Goal: Transaction & Acquisition: Purchase product/service

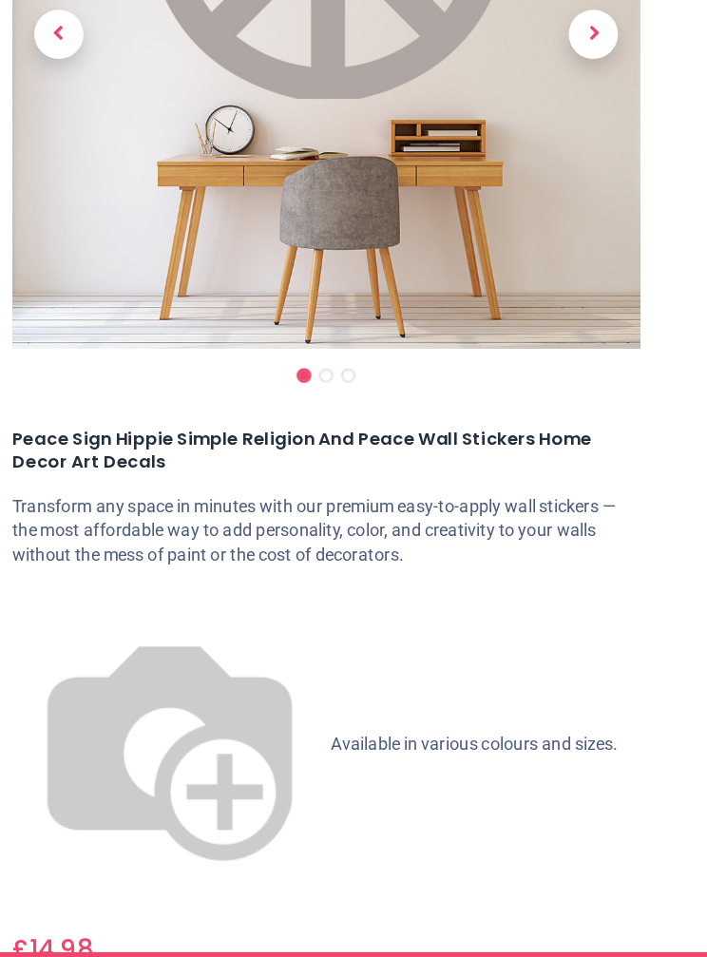
scroll to position [234, 0]
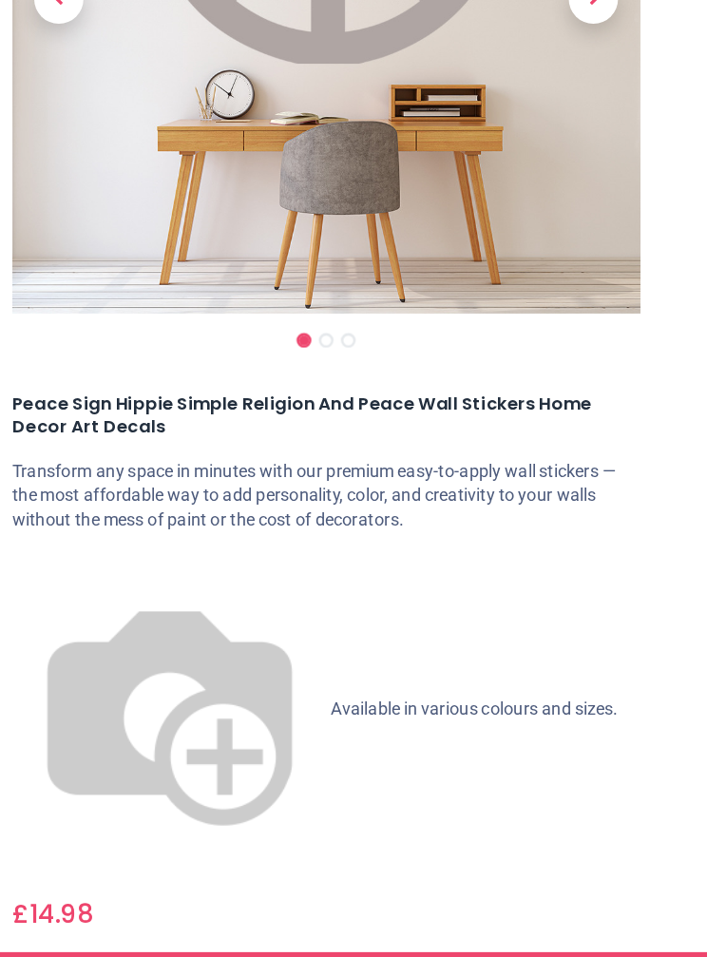
click at [182, 947] on div "Check Sizes & Prices" at bounding box center [353, 962] width 485 height 30
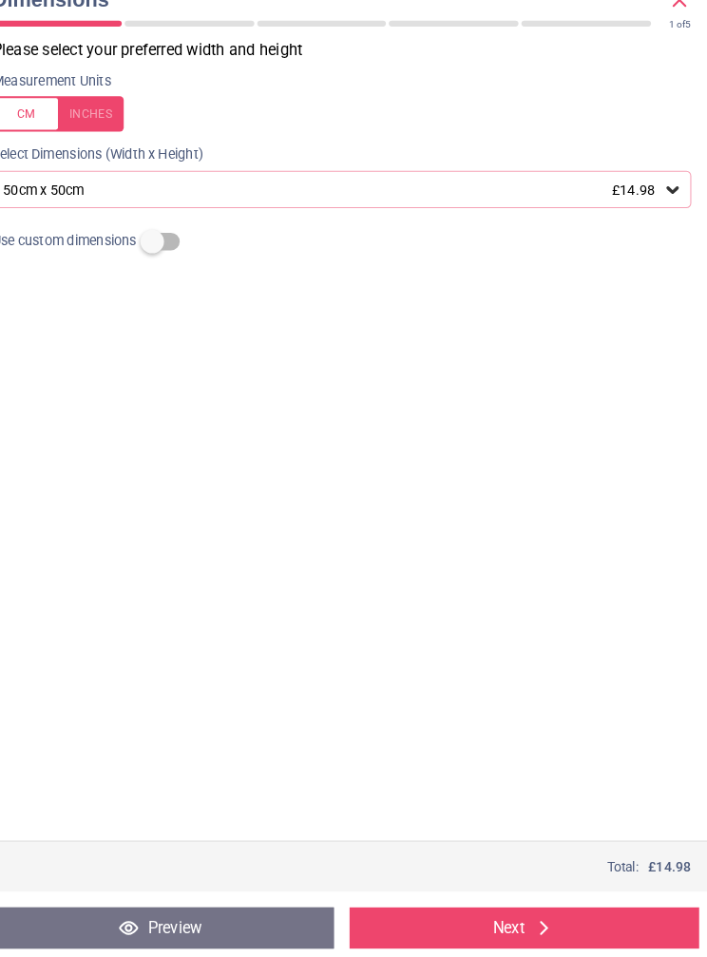
scroll to position [0, 0]
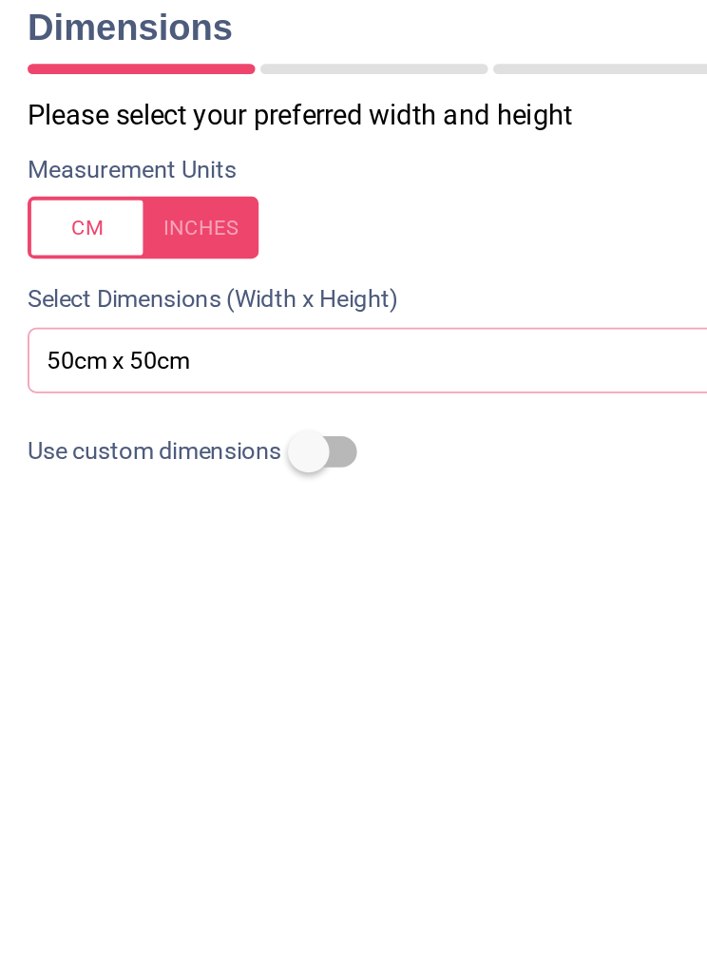
click at [170, 258] on label at bounding box center [170, 258] width 0 height 0
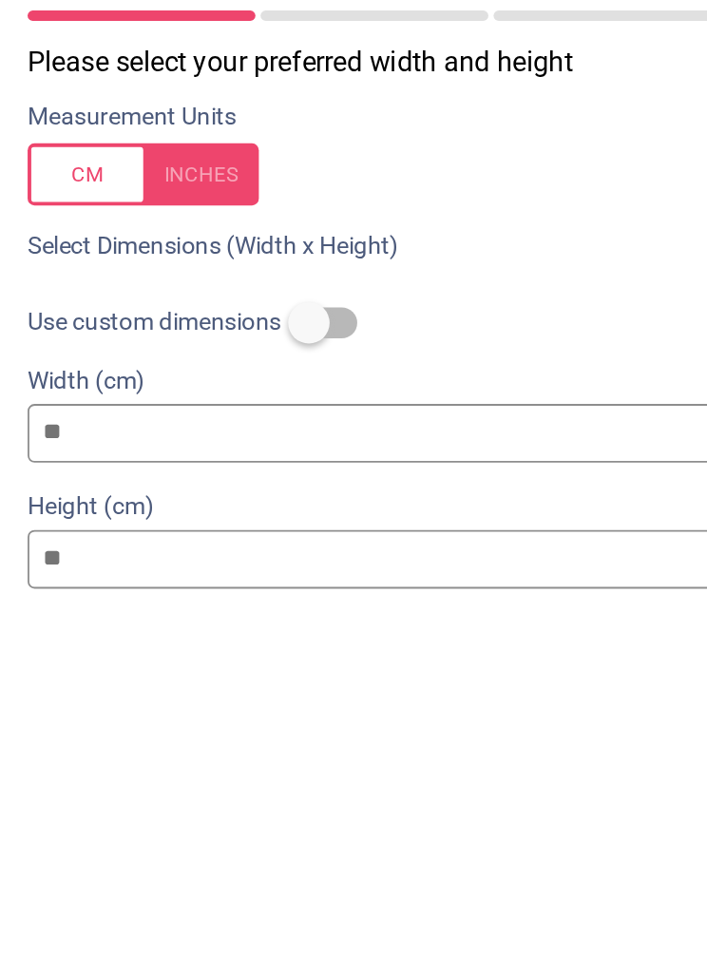
type input "*"
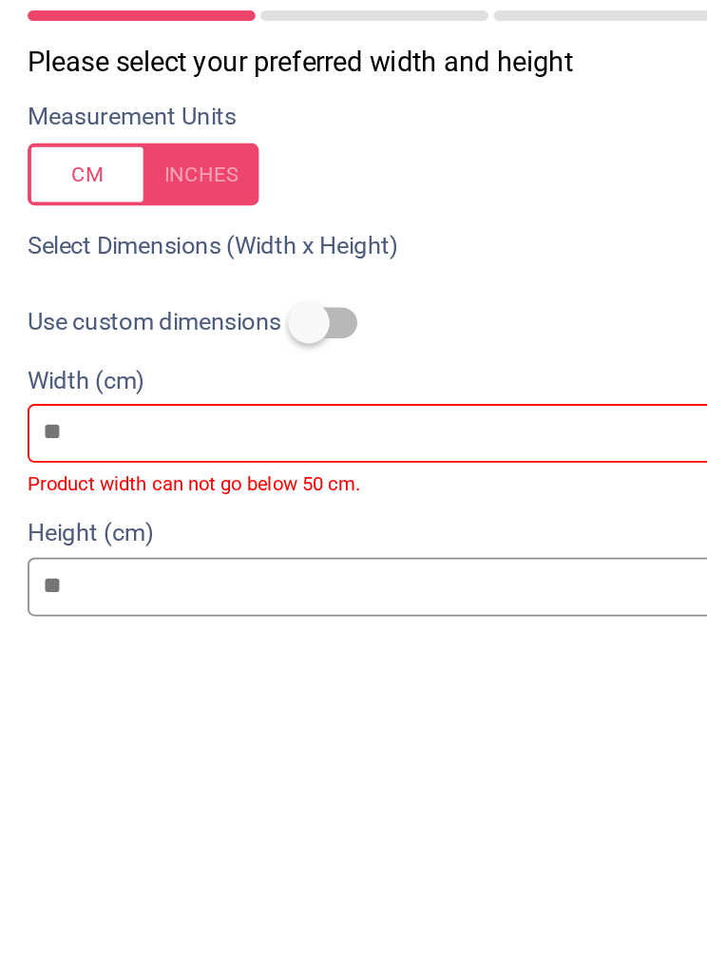
type input "*"
type input "**"
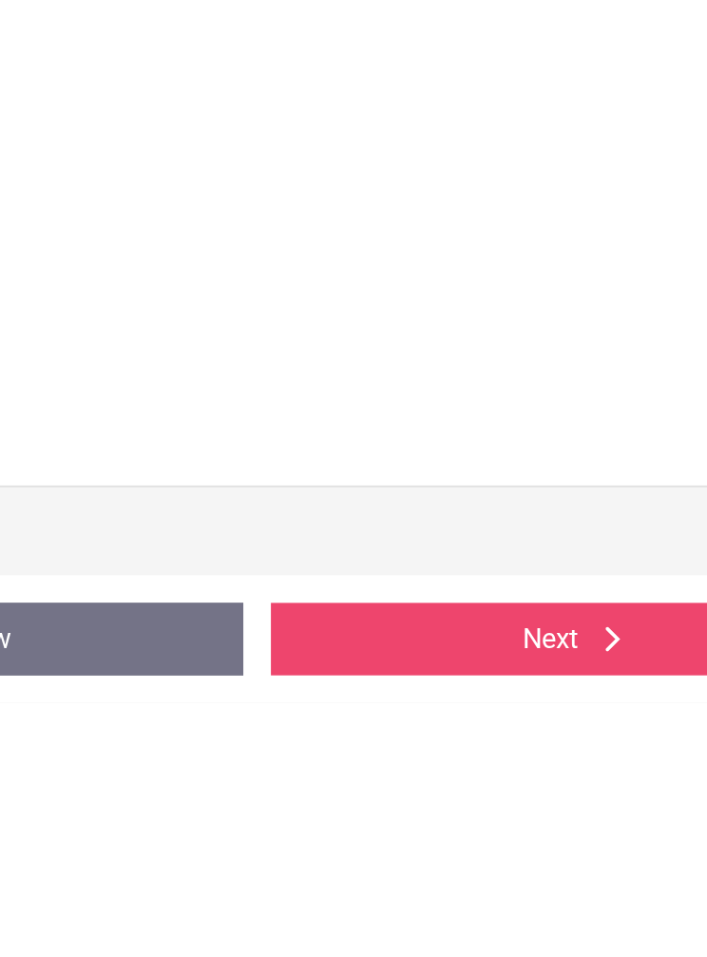
click at [361, 902] on button "Next" at bounding box center [530, 922] width 338 height 40
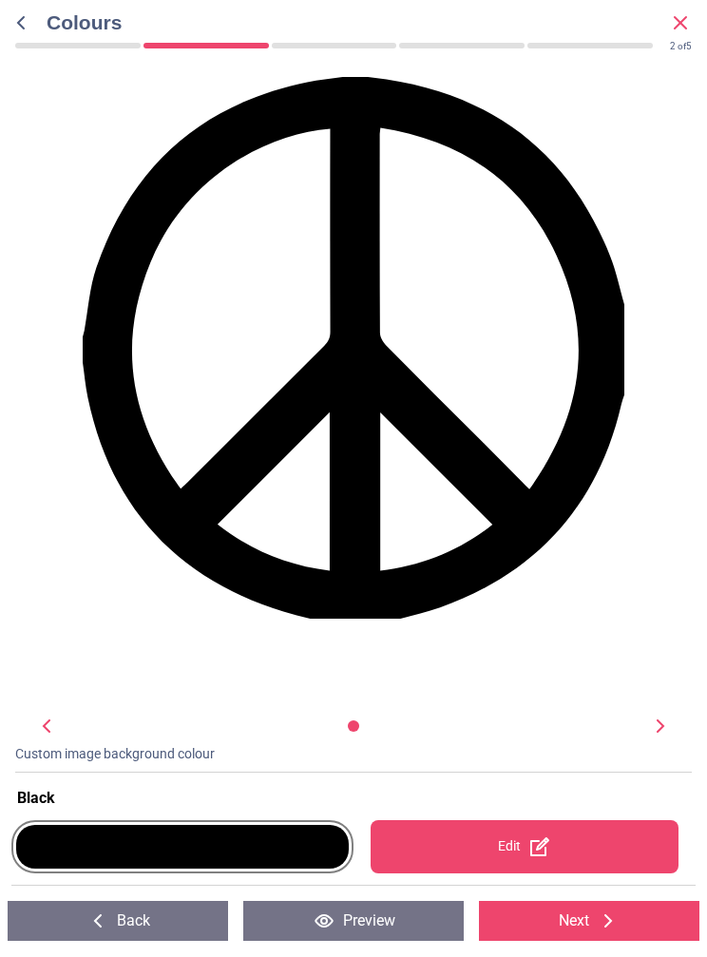
click at [136, 841] on div at bounding box center [182, 848] width 333 height 44
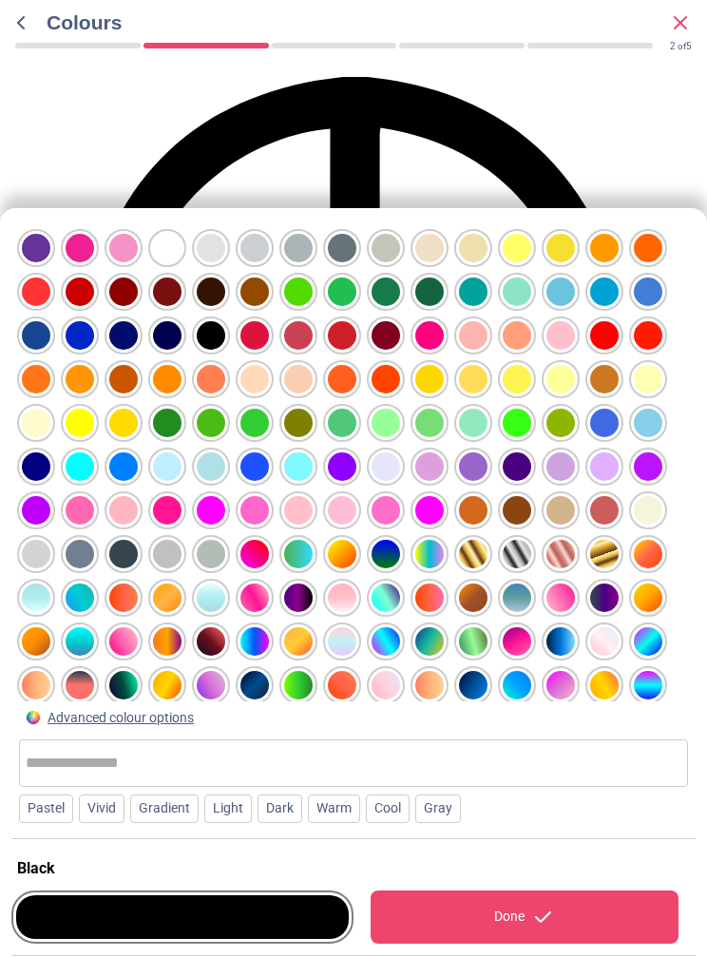
click at [81, 541] on div at bounding box center [80, 555] width 29 height 29
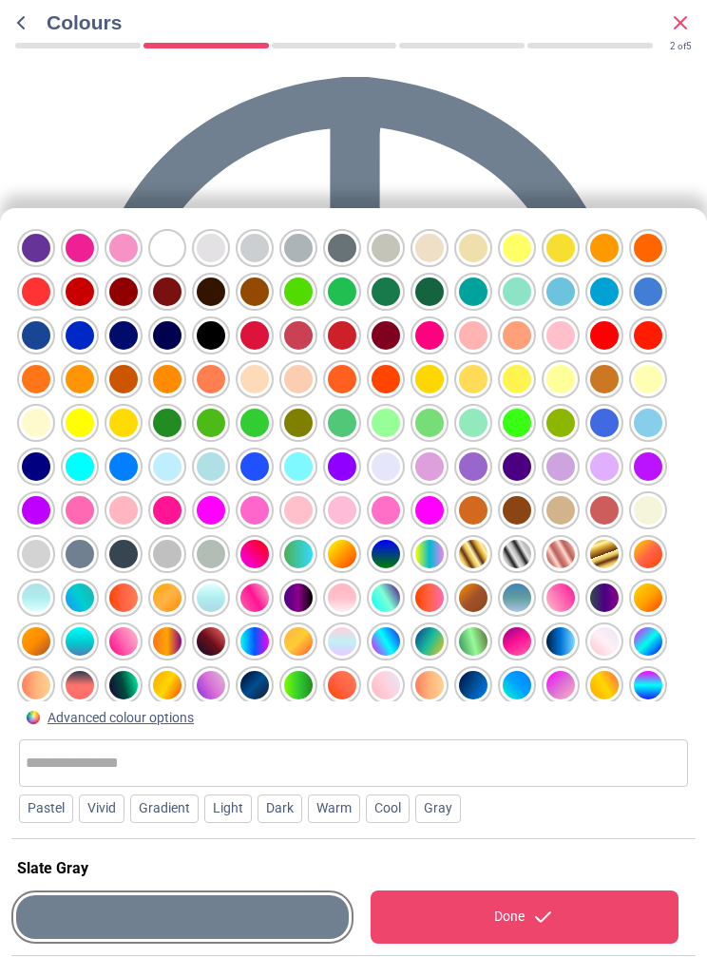
click at [175, 497] on div at bounding box center [167, 511] width 29 height 29
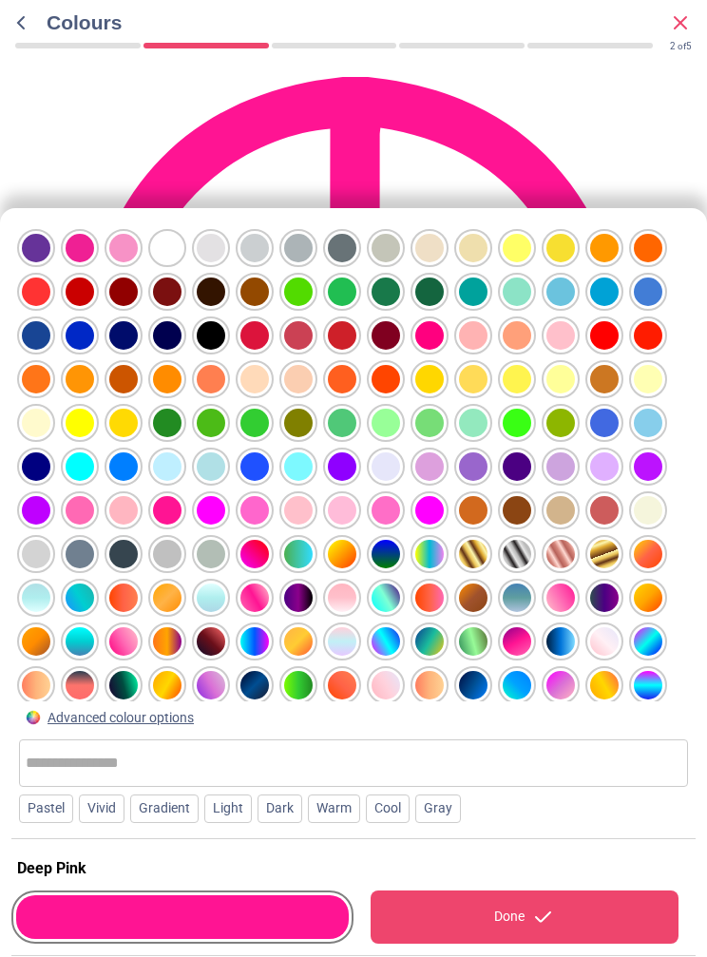
click at [514, 585] on div at bounding box center [517, 599] width 29 height 29
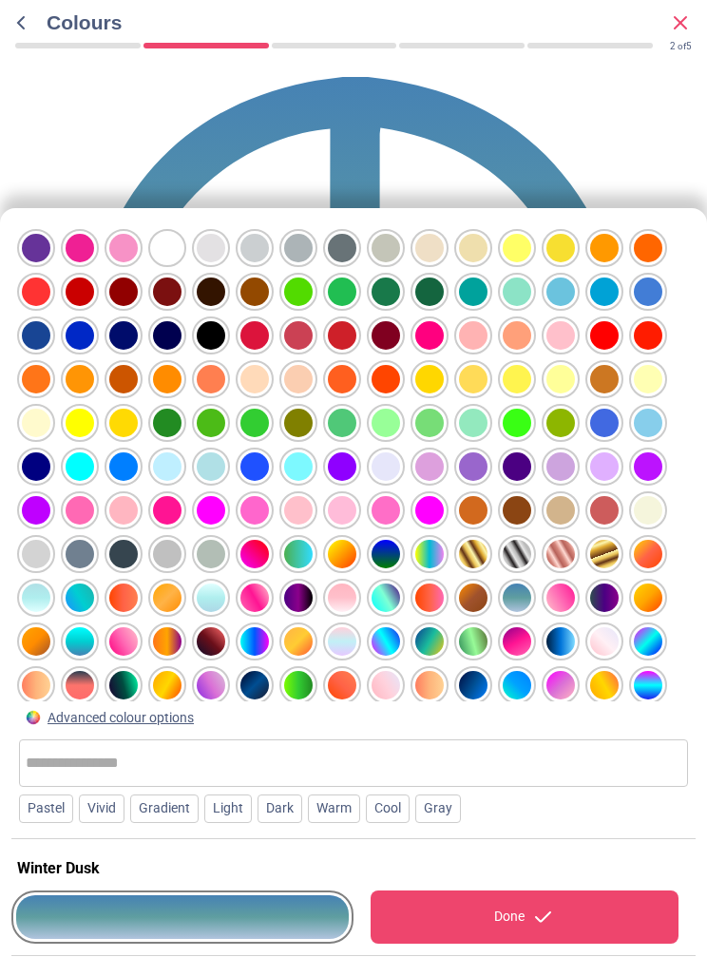
click at [640, 279] on div at bounding box center [648, 293] width 29 height 29
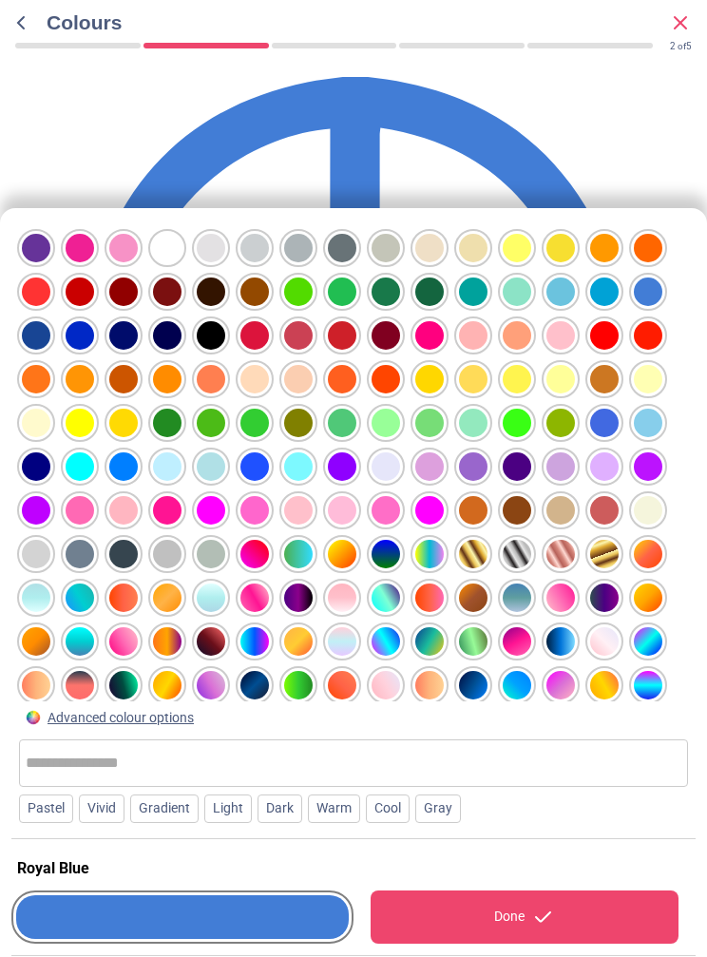
click at [649, 585] on div at bounding box center [648, 599] width 29 height 29
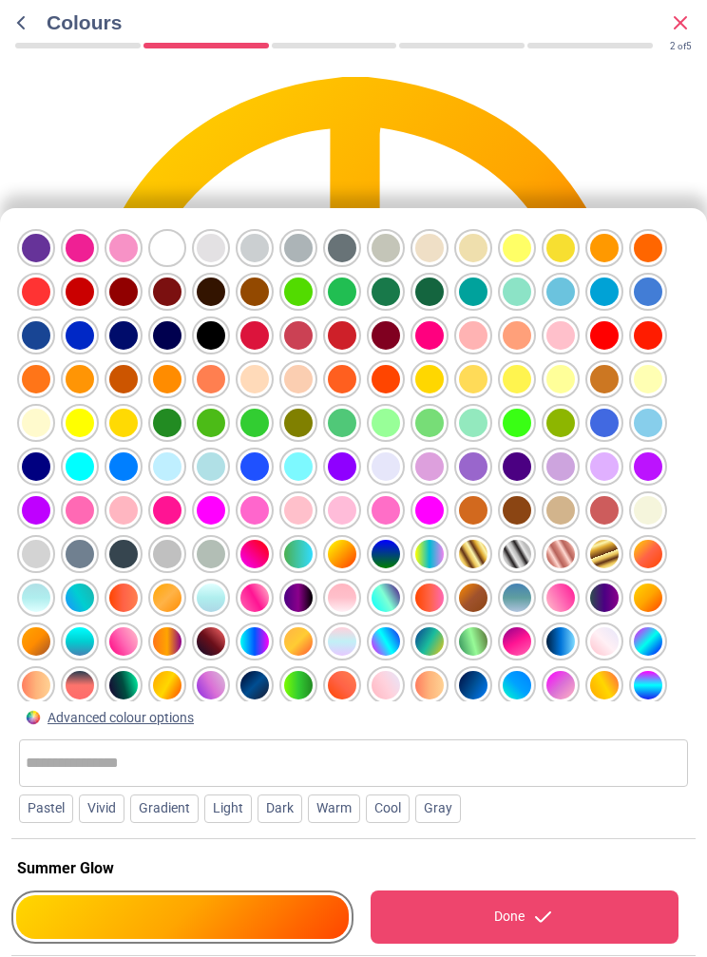
click at [433, 322] on div at bounding box center [429, 336] width 29 height 29
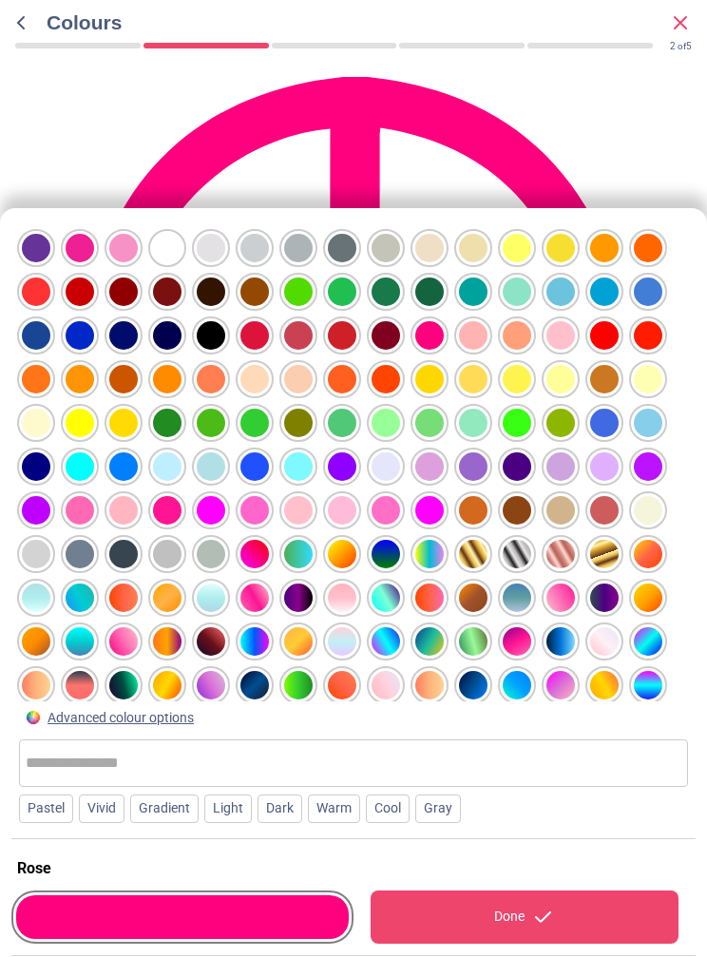
click at [296, 322] on div at bounding box center [298, 336] width 29 height 29
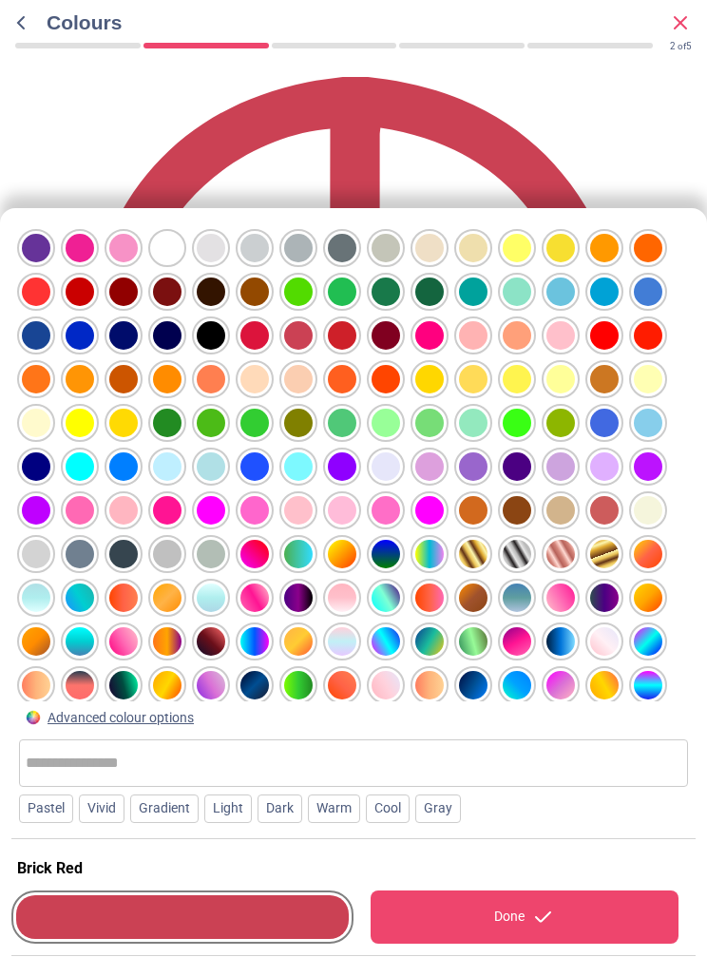
click at [261, 628] on div at bounding box center [255, 642] width 29 height 29
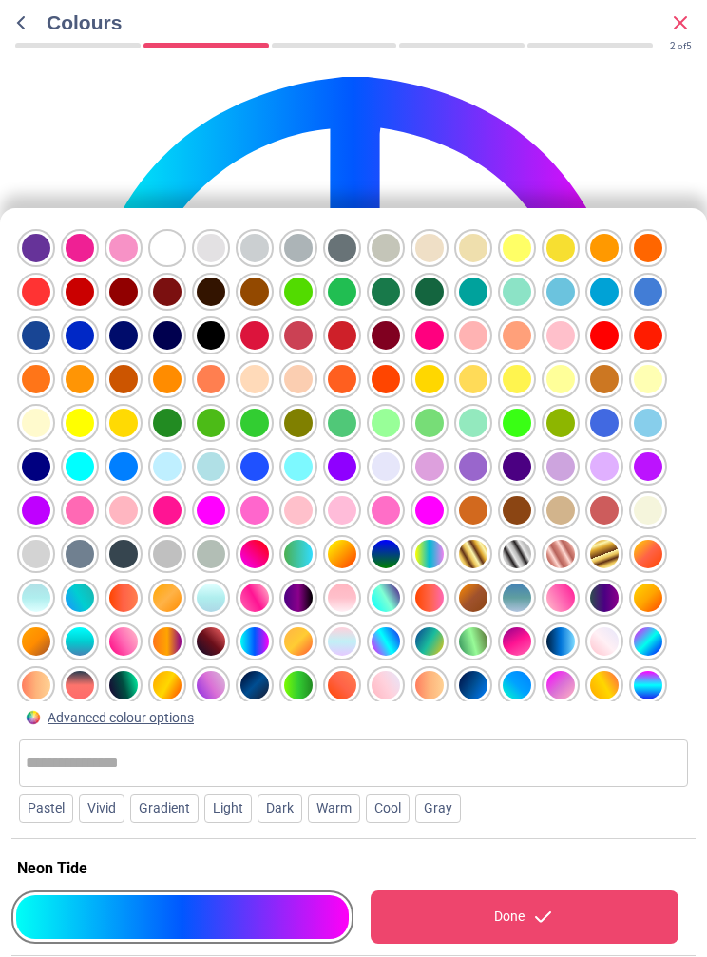
click at [377, 628] on div at bounding box center [386, 642] width 29 height 29
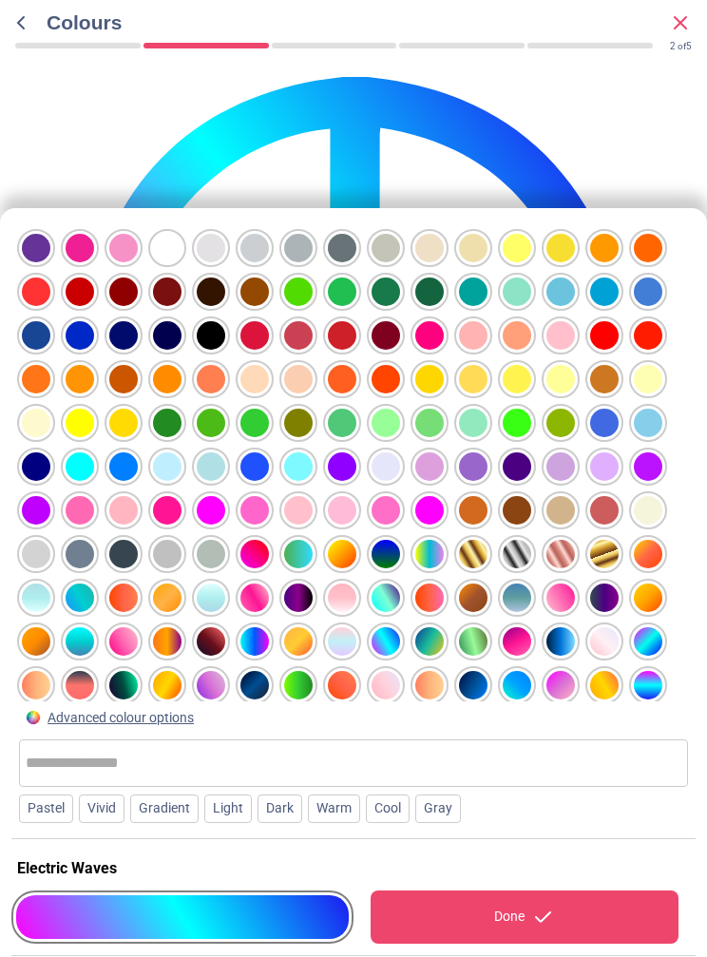
click at [649, 279] on div at bounding box center [648, 293] width 29 height 29
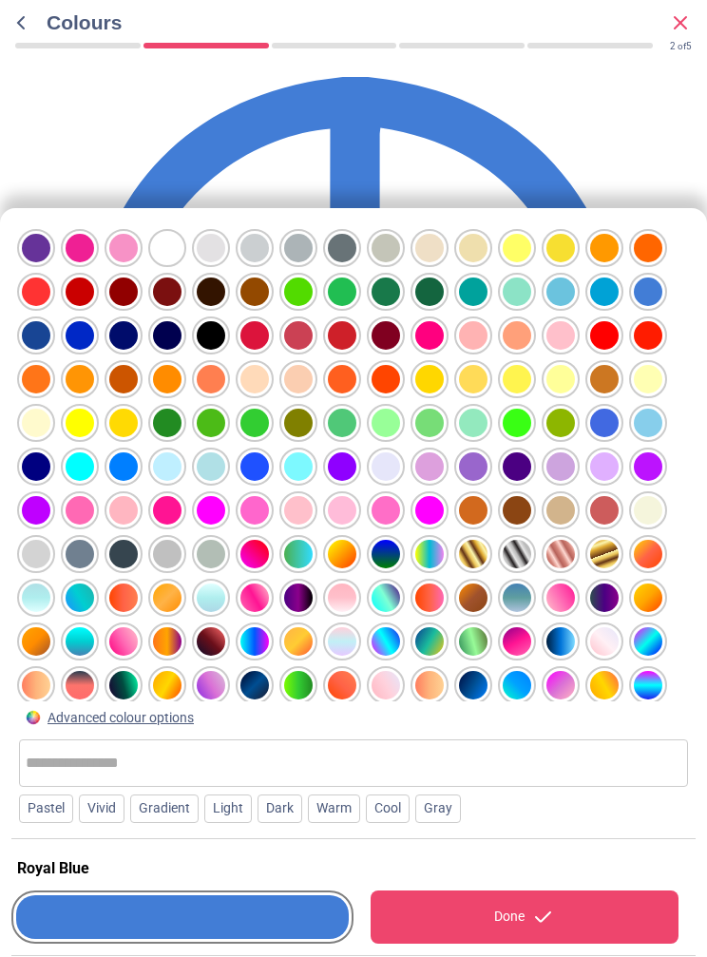
click at [559, 235] on div at bounding box center [561, 249] width 29 height 29
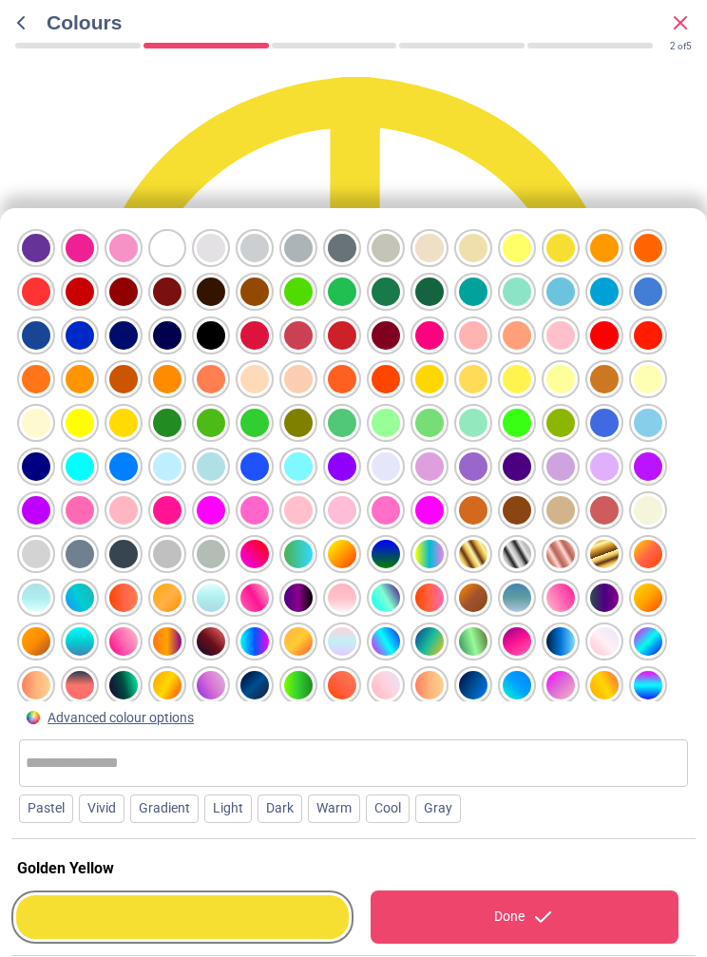
click at [384, 235] on div at bounding box center [386, 249] width 29 height 29
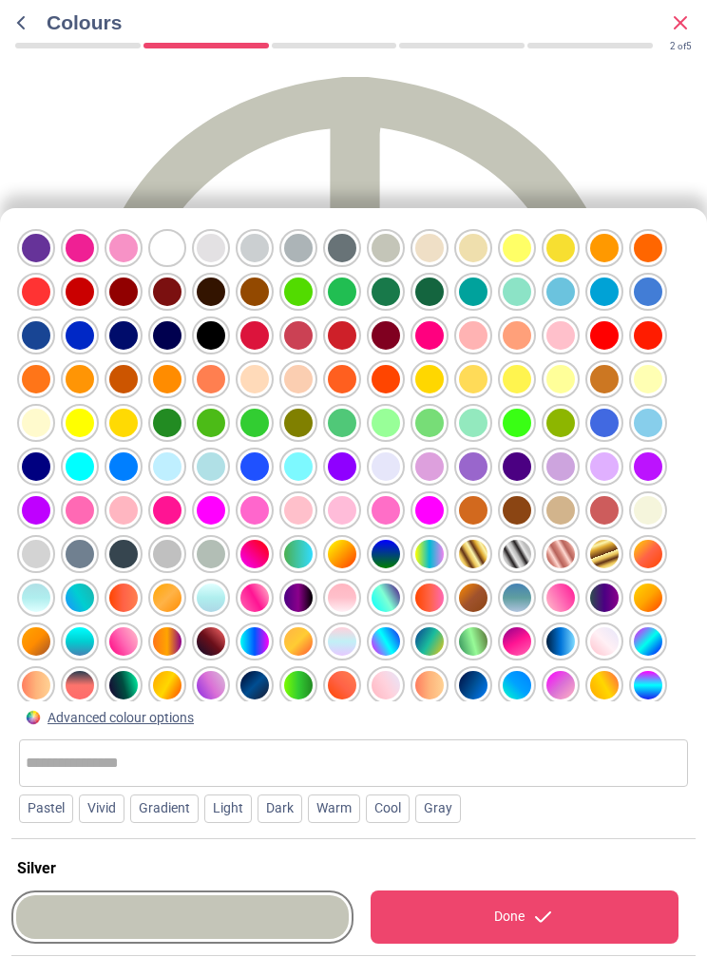
click at [348, 716] on div at bounding box center [342, 730] width 29 height 29
